Goal: Information Seeking & Learning: Learn about a topic

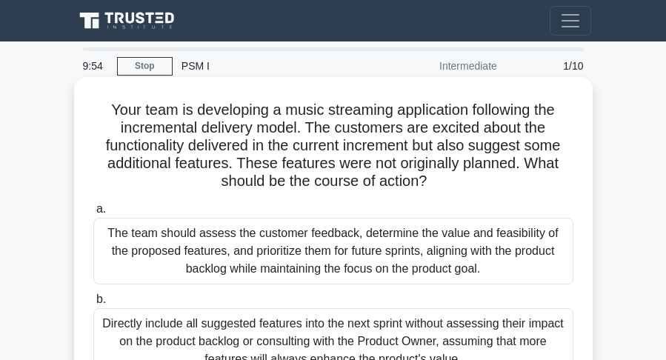
click at [127, 124] on h5 "Your team is developing a music streaming application following the incremental…" at bounding box center [333, 146] width 483 height 90
click at [127, 249] on div "The team should assess the customer feedback, determine the value and feasibili…" at bounding box center [333, 251] width 480 height 67
click at [93, 214] on input "a. The team should assess the customer feedback, determine the value and feasib…" at bounding box center [93, 209] width 0 height 10
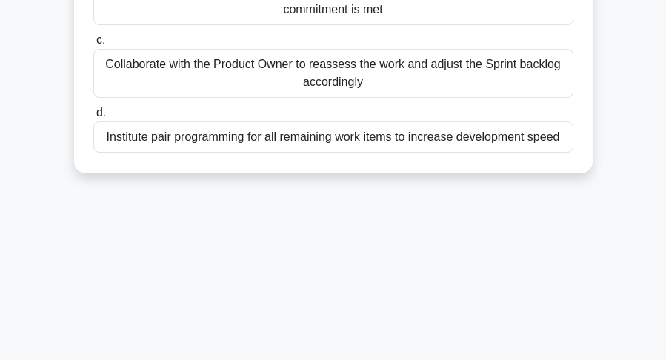
scroll to position [315, 0]
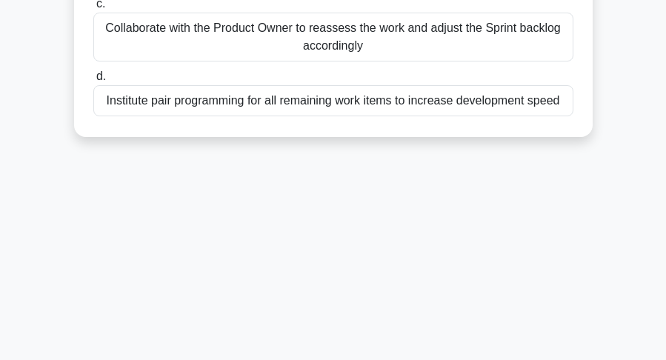
click at [122, 71] on label "d. Institute pair programming for all remaining work items to increase developm…" at bounding box center [333, 91] width 480 height 49
click at [93, 72] on input "d. Institute pair programming for all remaining work items to increase developm…" at bounding box center [93, 77] width 0 height 10
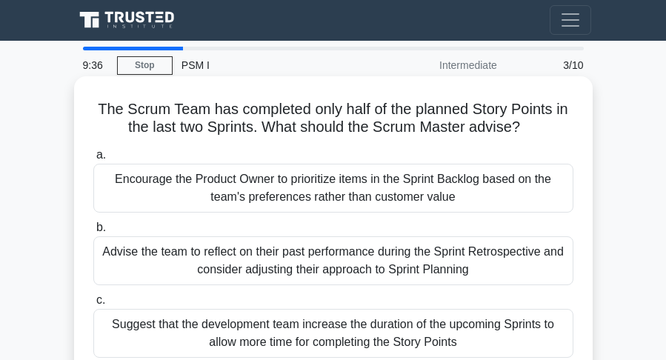
scroll to position [0, 0]
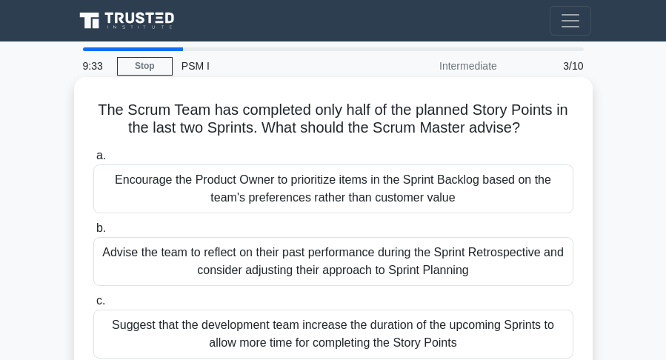
click at [149, 122] on h5 "The Scrum Team has completed only half of the planned Story Points in the last …" at bounding box center [333, 119] width 483 height 37
drag, startPoint x: 95, startPoint y: 110, endPoint x: 74, endPoint y: 106, distance: 21.2
click at [108, 109] on h5 "The Scrum Team has completed only half of the planned Story Points in the last …" at bounding box center [333, 119] width 483 height 37
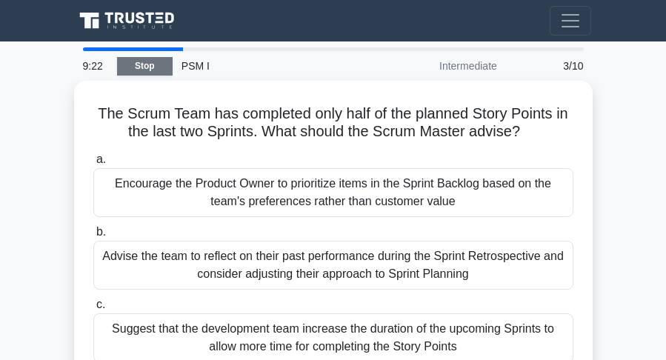
click at [147, 64] on link "Stop" at bounding box center [145, 66] width 56 height 19
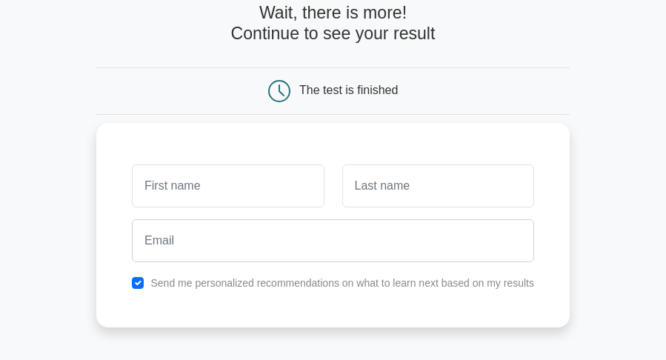
click at [150, 201] on input "text" at bounding box center [228, 185] width 192 height 43
type input "king"
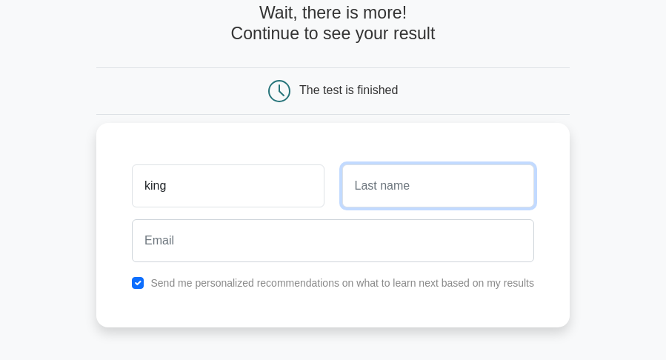
click at [358, 187] on input "text" at bounding box center [438, 185] width 192 height 43
type input "stone"
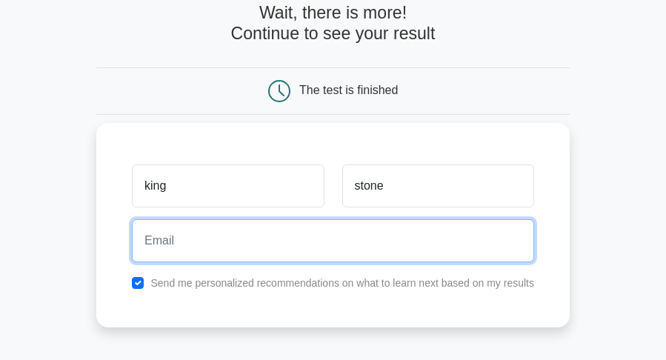
click at [182, 250] on input "email" at bounding box center [333, 240] width 402 height 43
type input "[EMAIL_ADDRESS][DOMAIN_NAME]"
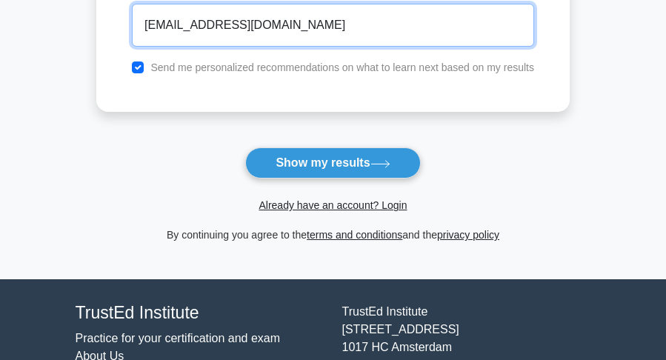
scroll to position [296, 0]
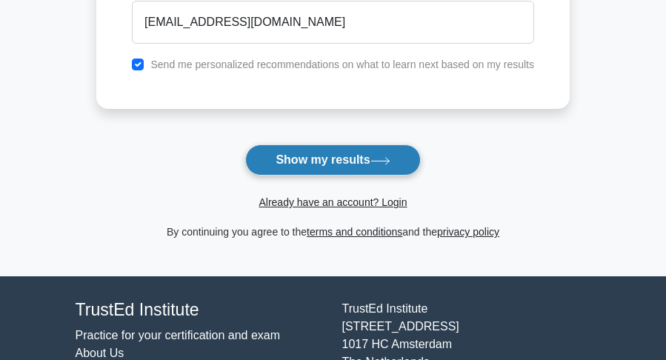
click at [312, 170] on button "Show my results" at bounding box center [332, 159] width 175 height 31
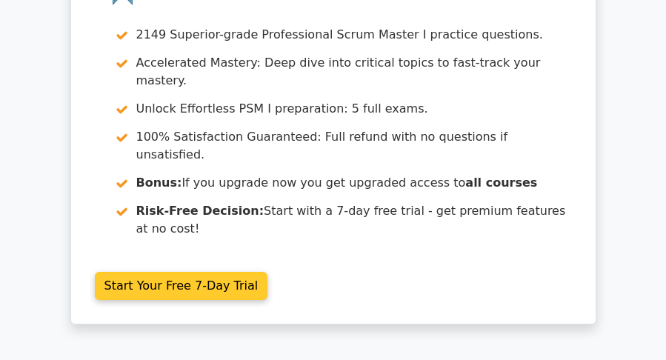
scroll to position [148, 0]
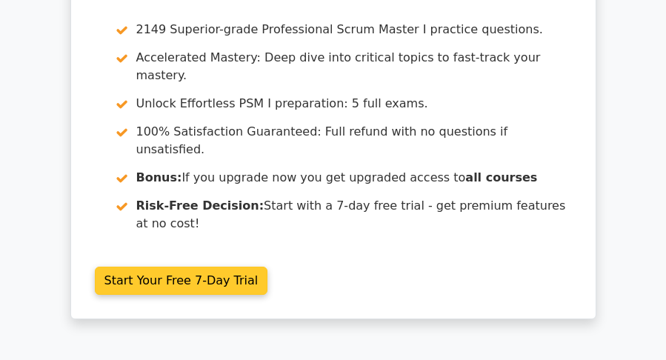
click at [174, 267] on link "Start Your Free 7-Day Trial" at bounding box center [181, 281] width 173 height 28
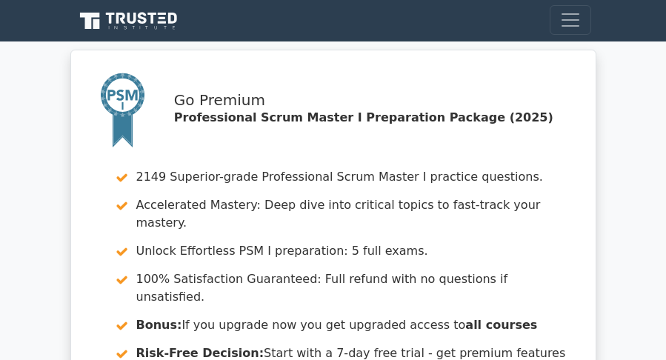
scroll to position [0, 0]
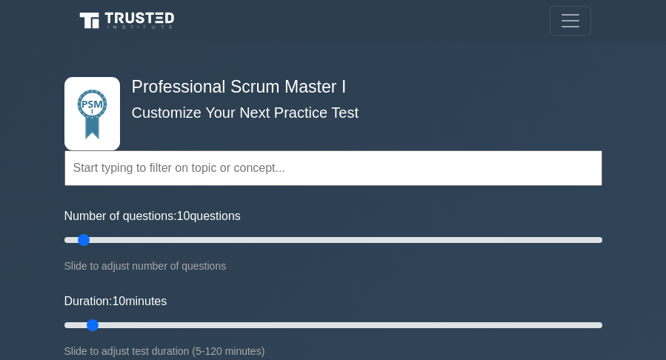
click at [118, 170] on input "text" at bounding box center [333, 168] width 538 height 36
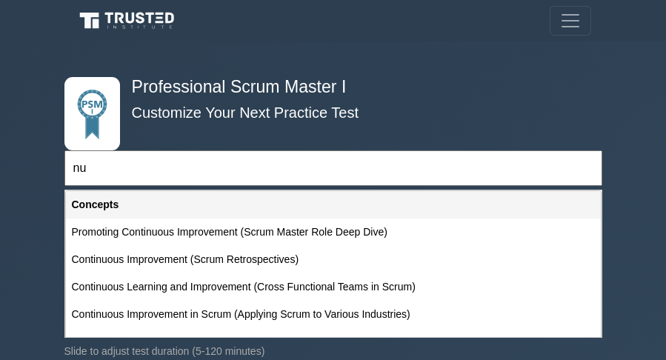
type input "n"
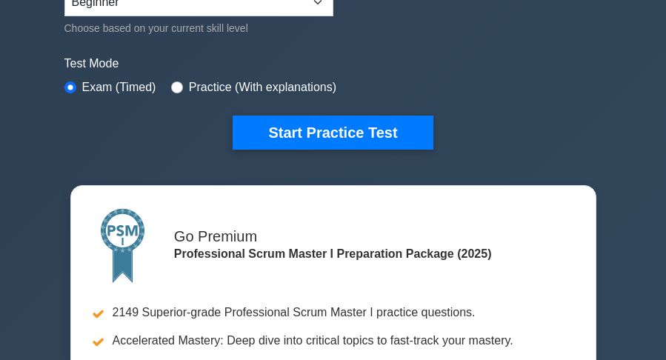
scroll to position [444, 0]
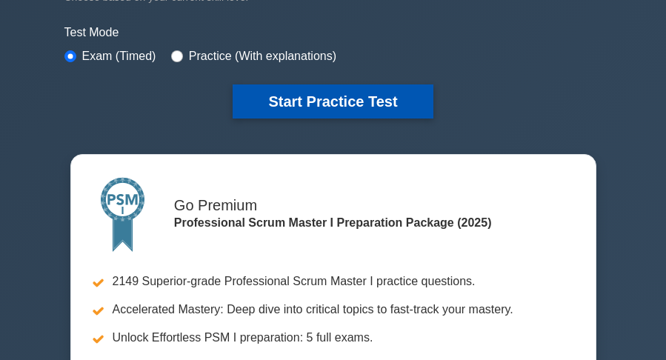
click at [336, 105] on button "Start Practice Test" at bounding box center [333, 101] width 200 height 34
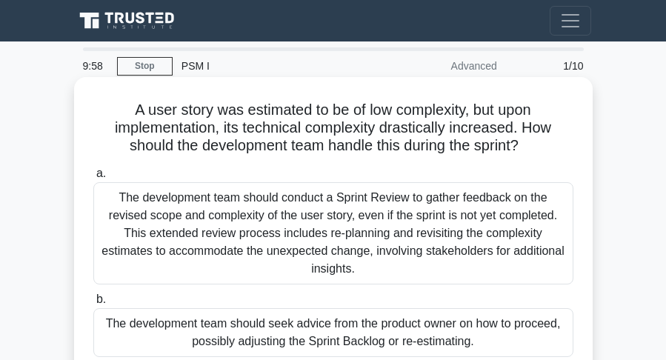
click at [209, 211] on div "The development team should conduct a Sprint Review to gather feedback on the r…" at bounding box center [333, 233] width 480 height 102
click at [93, 178] on input "a. The development team should conduct a Sprint Review to gather feedback on th…" at bounding box center [93, 174] width 0 height 10
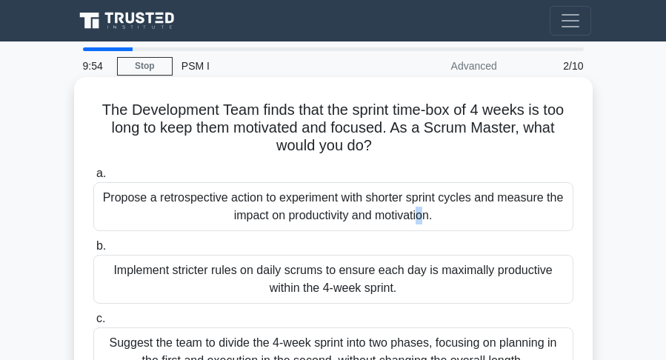
click at [170, 201] on div "Propose a retrospective action to experiment with shorter sprint cycles and mea…" at bounding box center [333, 206] width 480 height 49
click at [150, 198] on div "Propose a retrospective action to experiment with shorter sprint cycles and mea…" at bounding box center [333, 206] width 480 height 49
click at [93, 178] on input "a. Propose a retrospective action to experiment with shorter sprint cycles and …" at bounding box center [93, 174] width 0 height 10
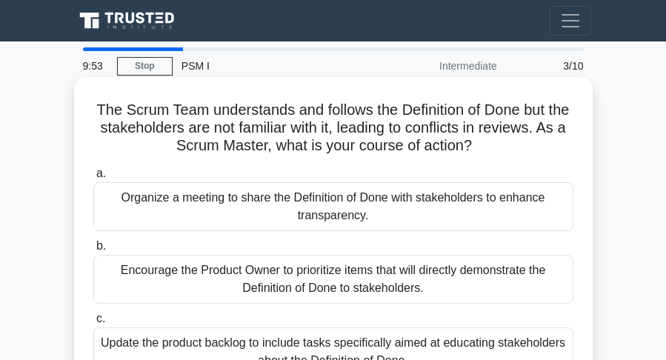
click at [144, 197] on div "Organize a meeting to share the Definition of Done with stakeholders to enhance…" at bounding box center [333, 206] width 480 height 49
click at [93, 178] on input "a. Organize a meeting to share the Definition of Done with stakeholders to enha…" at bounding box center [93, 174] width 0 height 10
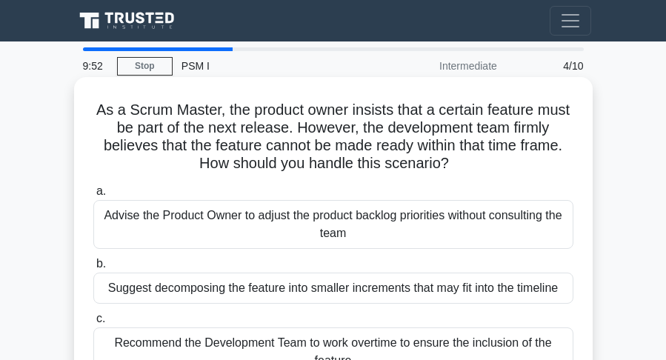
click at [198, 202] on div "Advise the Product Owner to adjust the product backlog priorities without consu…" at bounding box center [333, 224] width 480 height 49
click at [93, 196] on input "a. Advise the Product Owner to adjust the product backlog priorities without co…" at bounding box center [93, 192] width 0 height 10
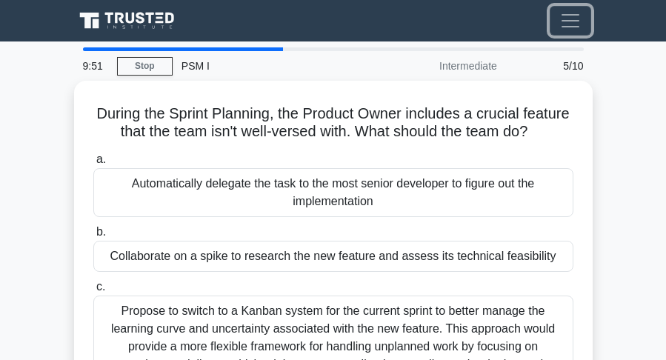
click at [584, 17] on button "Toggle navigation" at bounding box center [569, 21] width 41 height 30
